Goal: Task Accomplishment & Management: Use online tool/utility

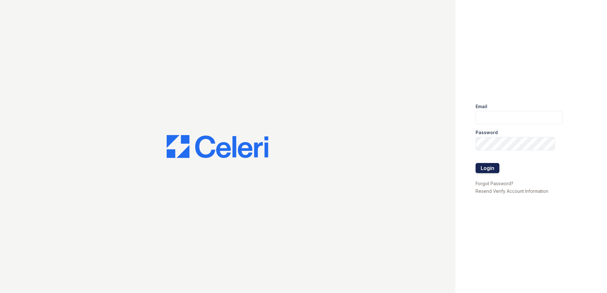
type input "[EMAIL_ADDRESS][DOMAIN_NAME]"
click at [488, 170] on button "Login" at bounding box center [488, 168] width 24 height 10
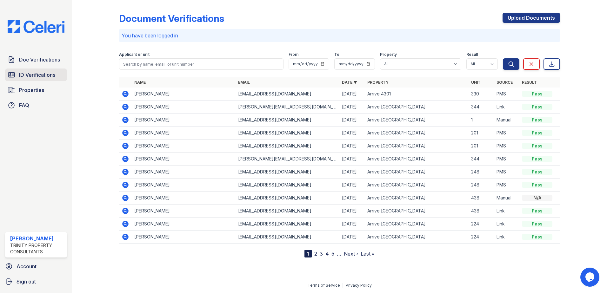
click at [24, 76] on span "ID Verifications" at bounding box center [37, 75] width 36 height 8
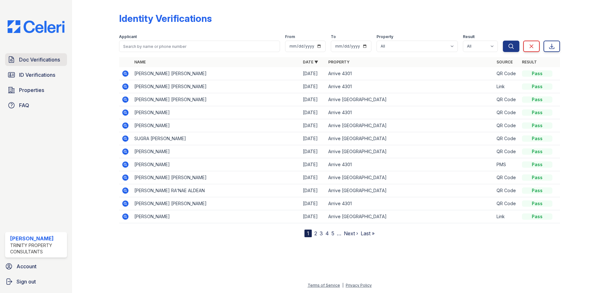
click at [42, 62] on span "Doc Verifications" at bounding box center [39, 60] width 41 height 8
